Goal: Task Accomplishment & Management: Manage account settings

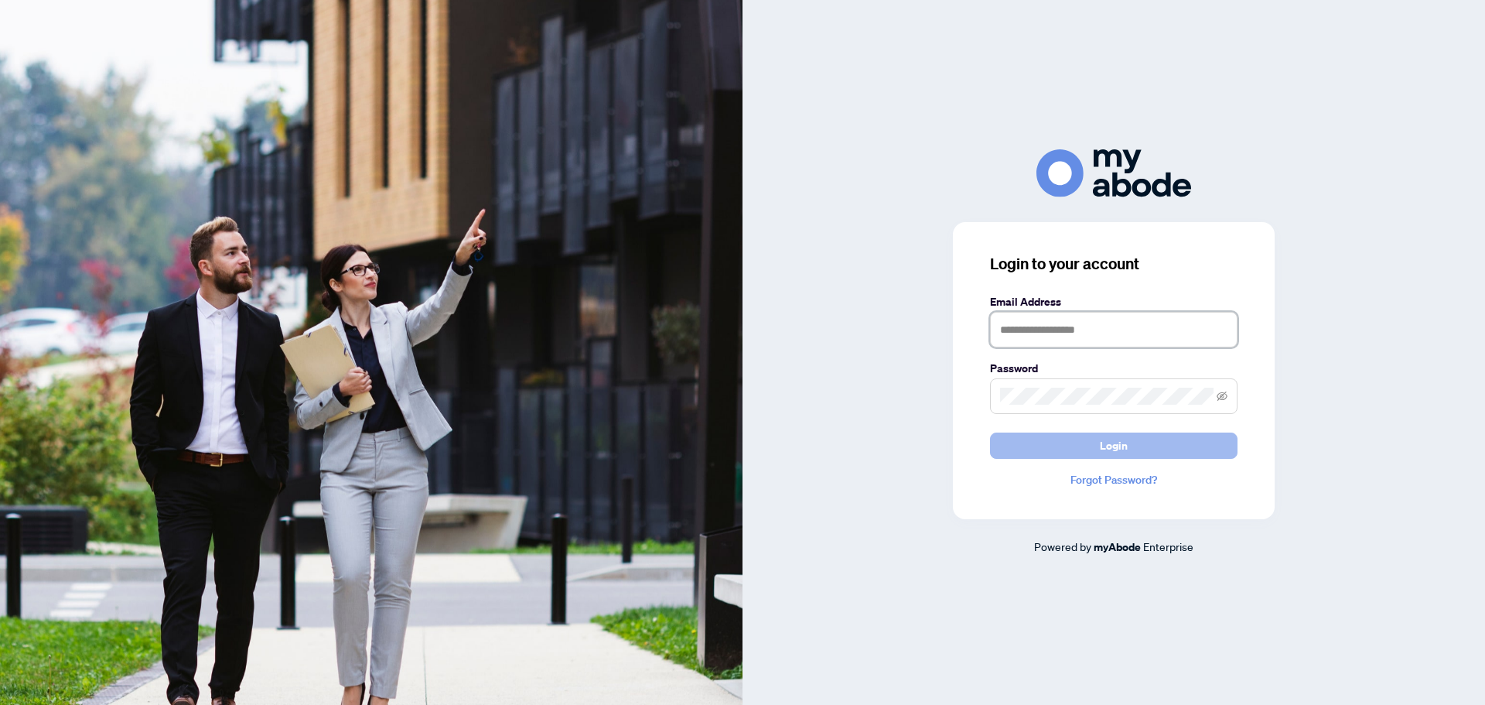
type input "**********"
click at [1139, 440] on button "Login" at bounding box center [1114, 445] width 248 height 26
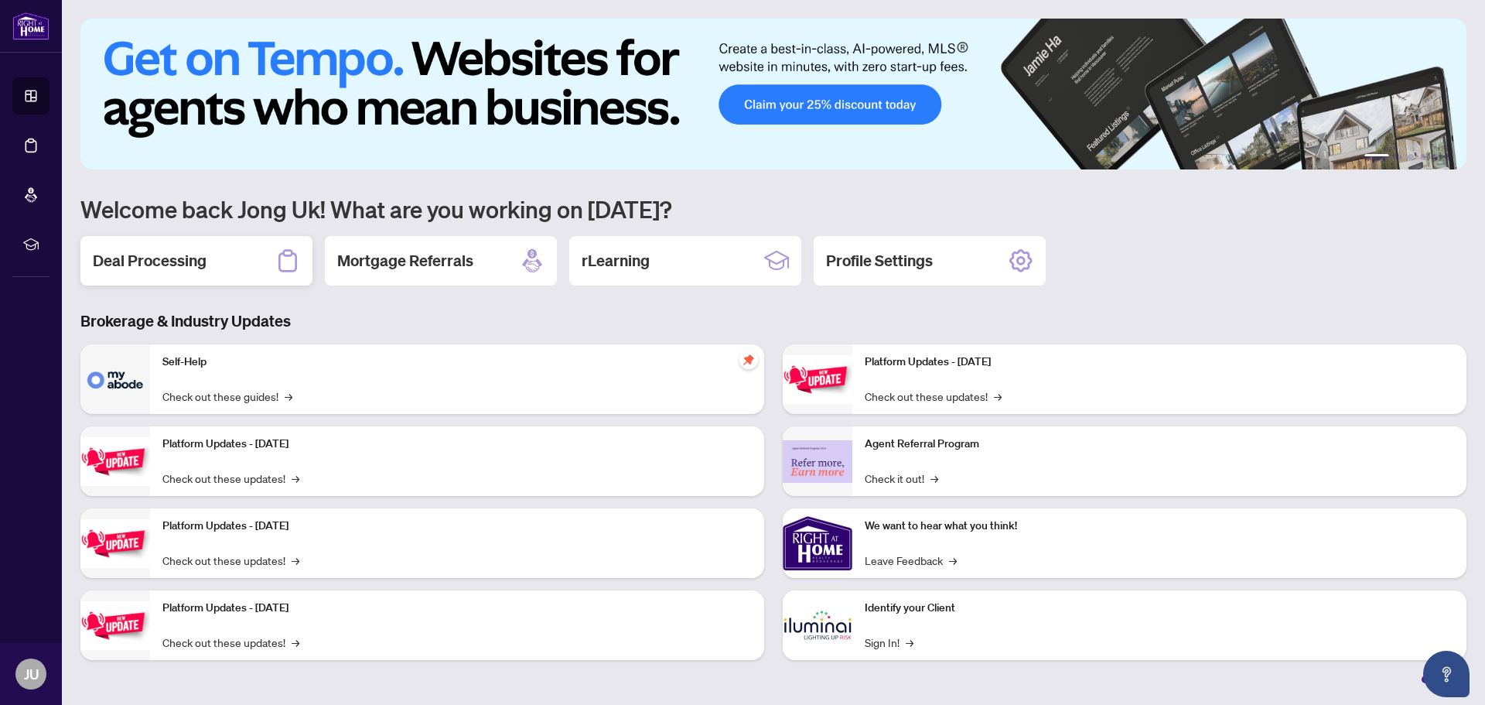
click at [190, 272] on div "Deal Processing" at bounding box center [196, 261] width 232 height 50
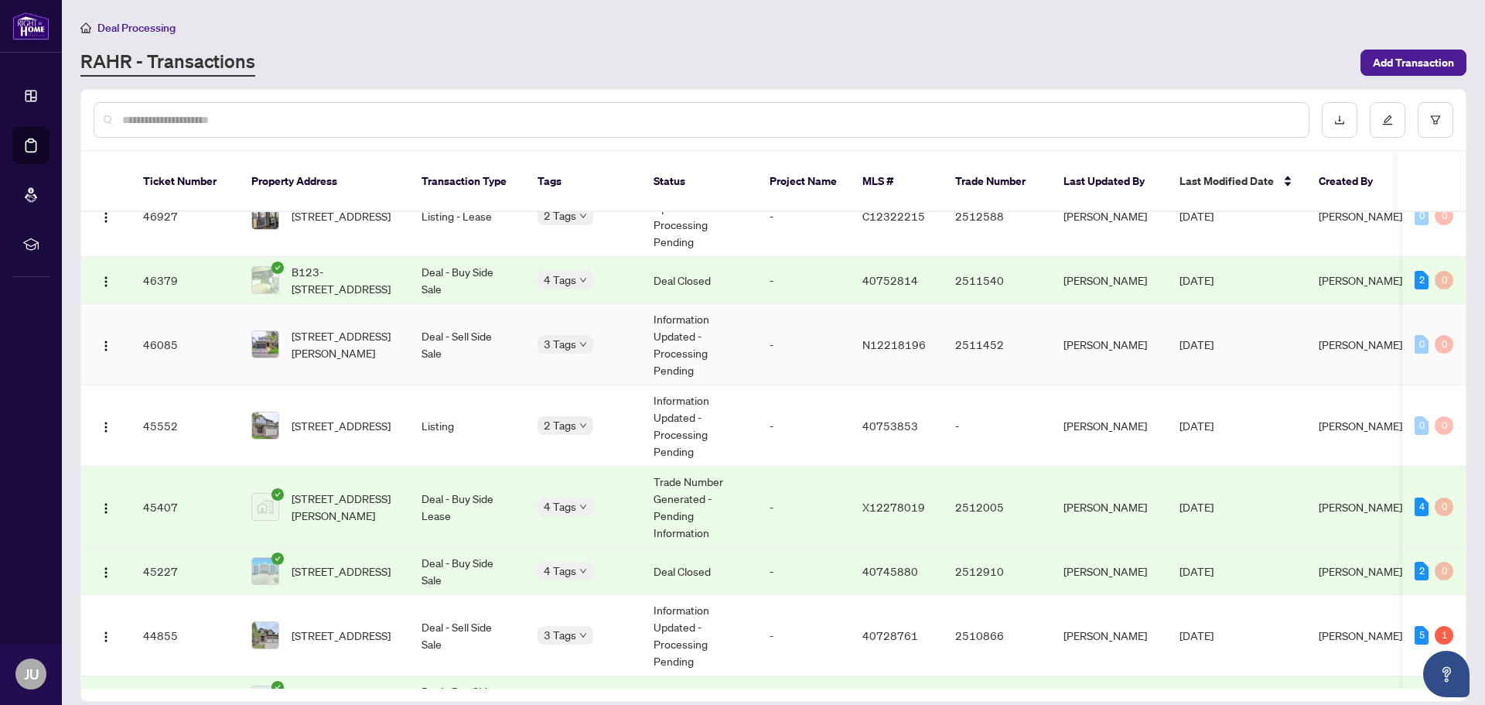
scroll to position [1233, 0]
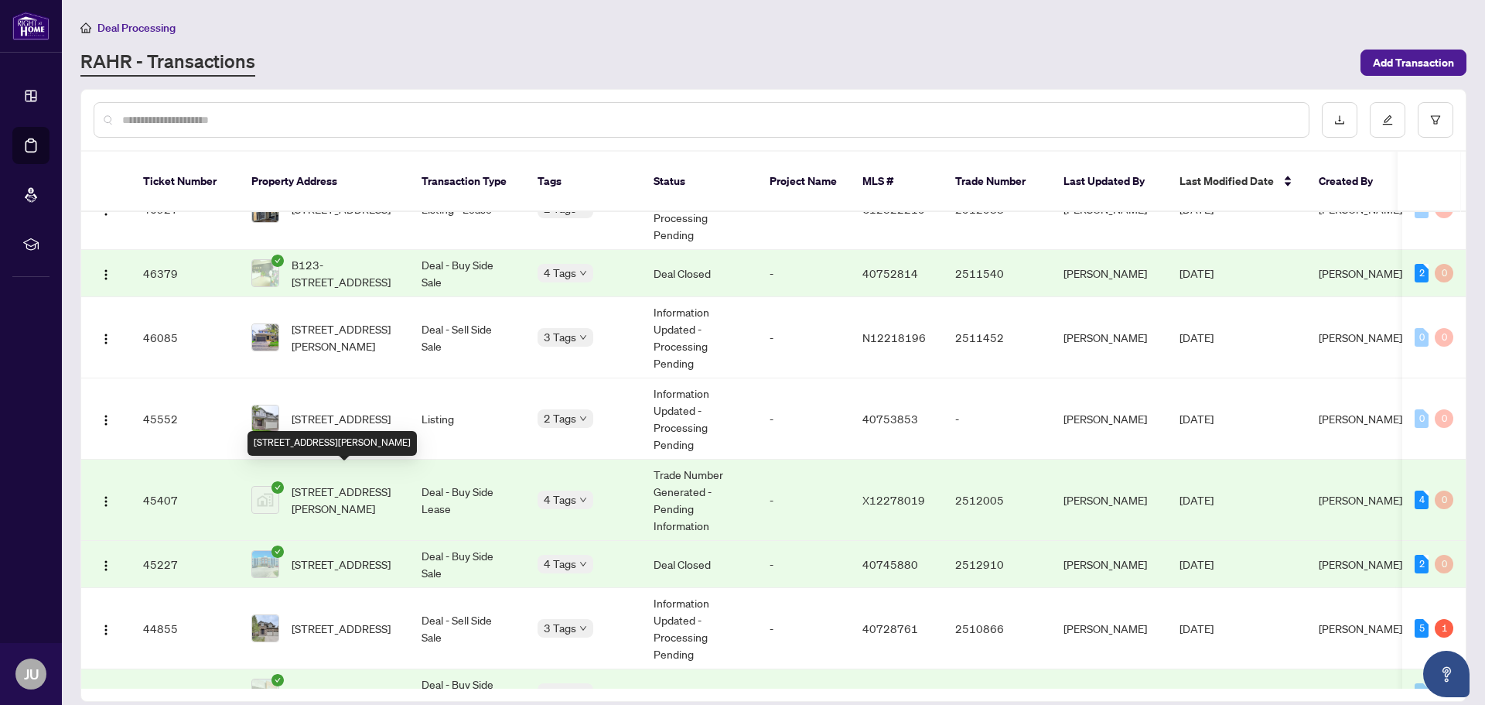
click at [348, 483] on span "[STREET_ADDRESS][PERSON_NAME]" at bounding box center [344, 500] width 105 height 34
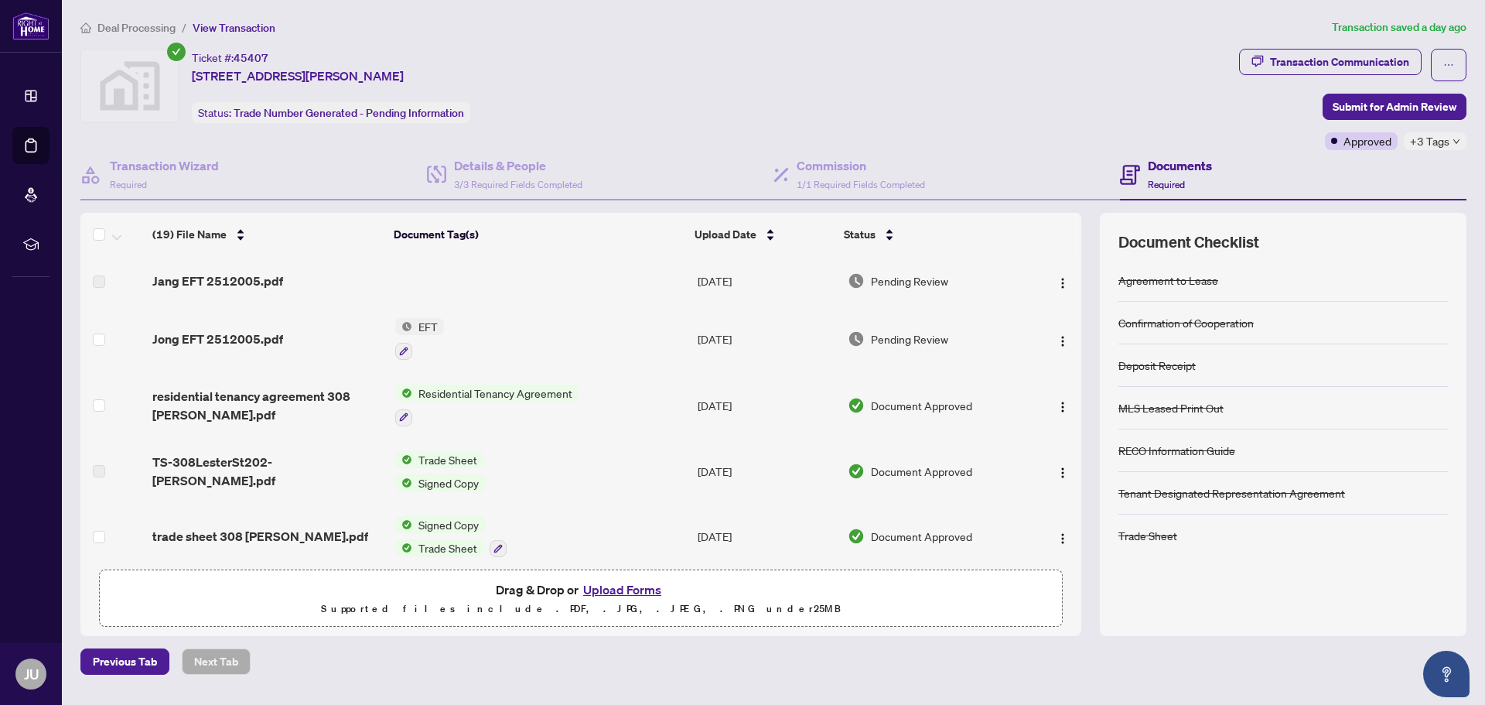
click at [429, 324] on span "EFT" at bounding box center [428, 326] width 32 height 17
click at [401, 401] on span "EFT" at bounding box center [418, 402] width 170 height 17
